Goal: Task Accomplishment & Management: Manage account settings

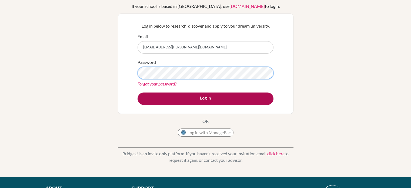
scroll to position [38, 0]
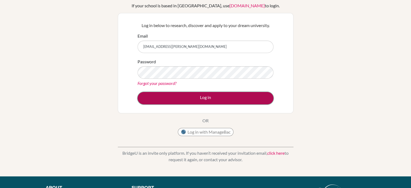
click at [202, 96] on button "Log in" at bounding box center [206, 98] width 136 height 12
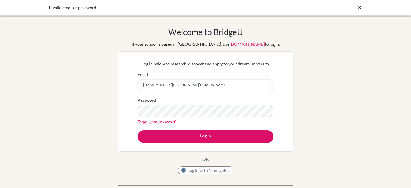
click at [361, 11] on div "Invalid email or password." at bounding box center [205, 7] width 411 height 15
click at [359, 8] on icon at bounding box center [359, 7] width 5 height 5
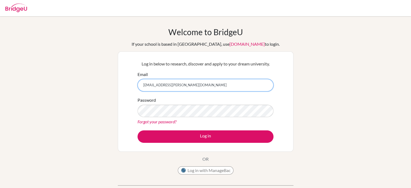
click at [193, 89] on input "alia.alqallaf@student.bbs.edu.kw" at bounding box center [206, 85] width 136 height 12
click at [154, 89] on input "alia.alqallaf@student.bbs.edu.kw" at bounding box center [206, 85] width 136 height 12
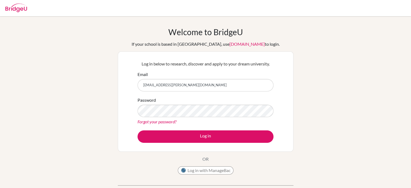
click at [150, 120] on link "Forgot your password?" at bounding box center [157, 121] width 39 height 5
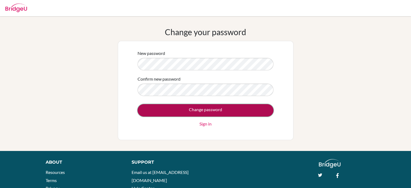
click at [174, 105] on input "Change password" at bounding box center [206, 110] width 136 height 12
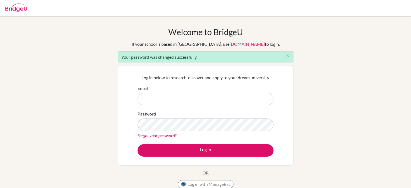
click at [187, 101] on input "Email" at bounding box center [206, 99] width 136 height 12
type input "[EMAIL_ADDRESS][PERSON_NAME][DOMAIN_NAME]"
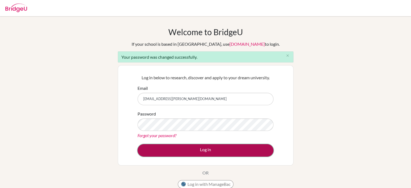
click at [253, 145] on button "Log in" at bounding box center [206, 150] width 136 height 12
